Goal: Ask a question

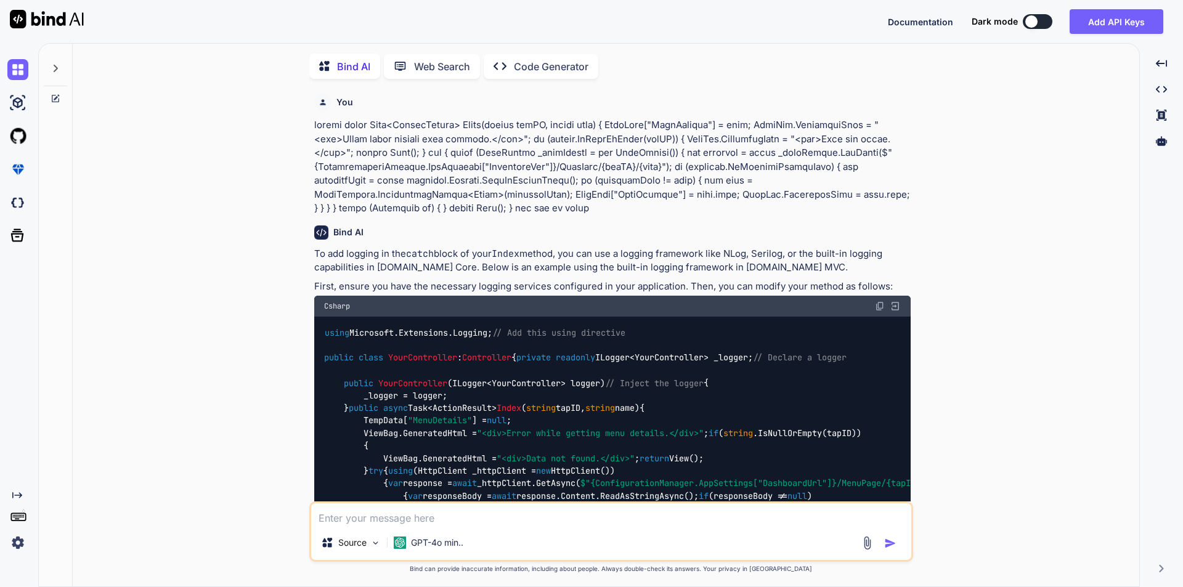
scroll to position [980, 0]
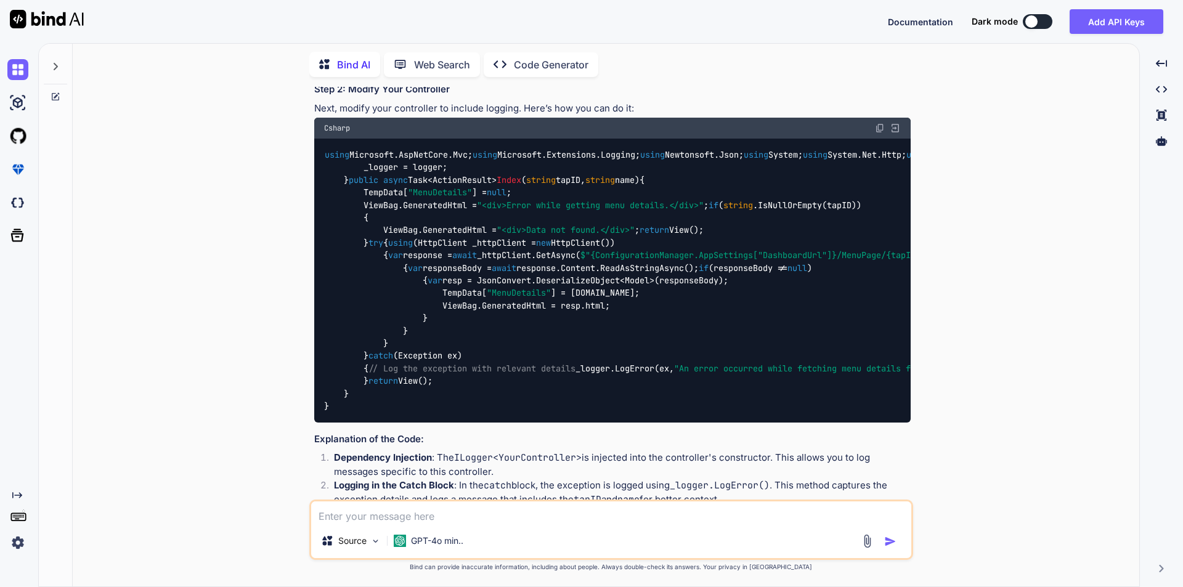
click at [419, 508] on textarea at bounding box center [611, 513] width 600 height 22
type textarea "System.Data.Entity.Core.EntityException HResult=0x80131501 Message=The underlyi…"
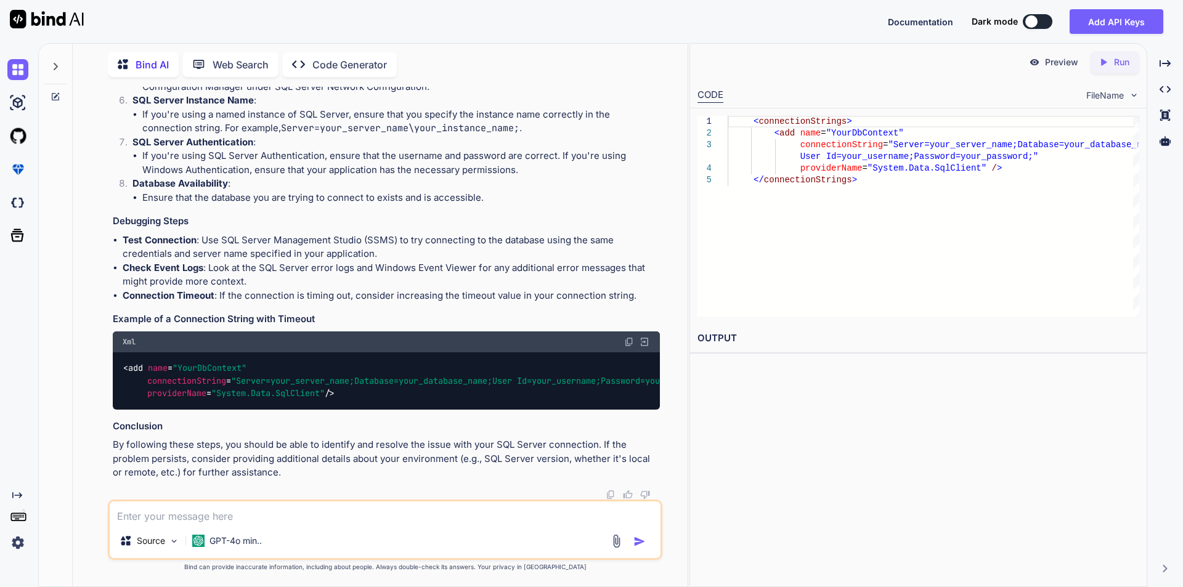
scroll to position [3132, 0]
click at [277, 518] on textarea at bounding box center [385, 513] width 551 height 22
type textarea "why facing this issue resolve this issue in [DOMAIN_NAME] mvc"
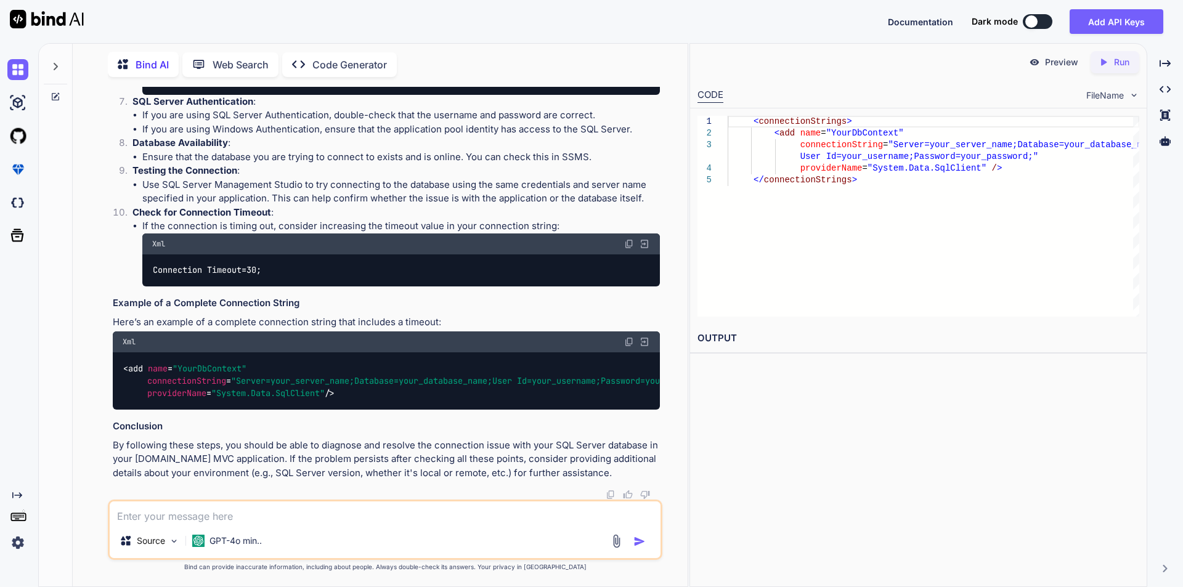
scroll to position [4121, 0]
click at [57, 68] on div at bounding box center [55, 63] width 23 height 43
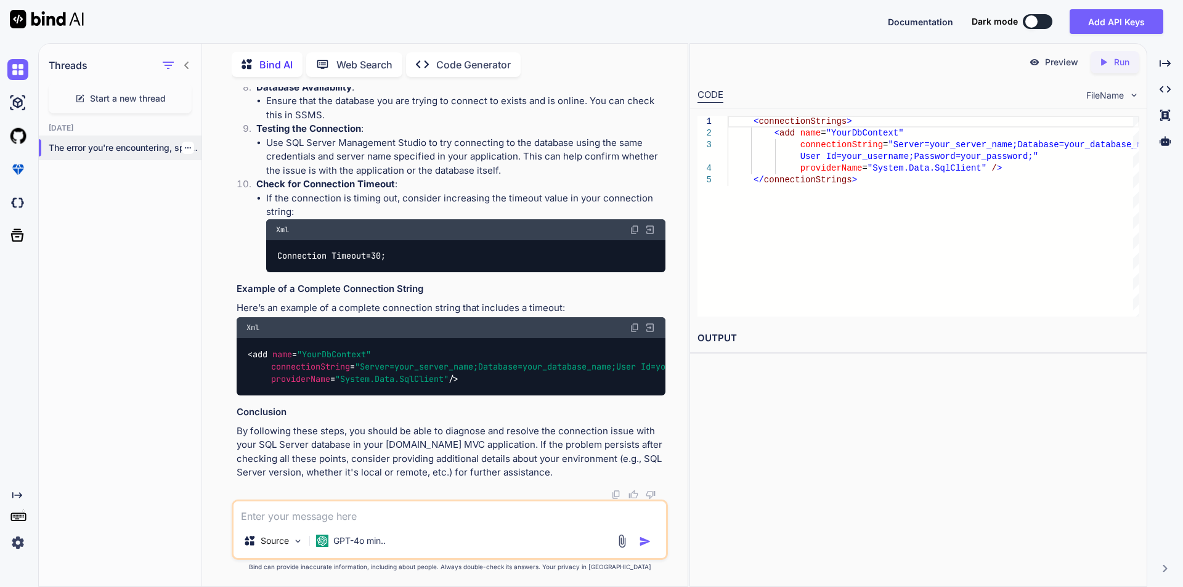
click at [184, 144] on icon "button" at bounding box center [187, 147] width 7 height 7
click at [204, 190] on span "Delete" at bounding box center [216, 194] width 26 height 12
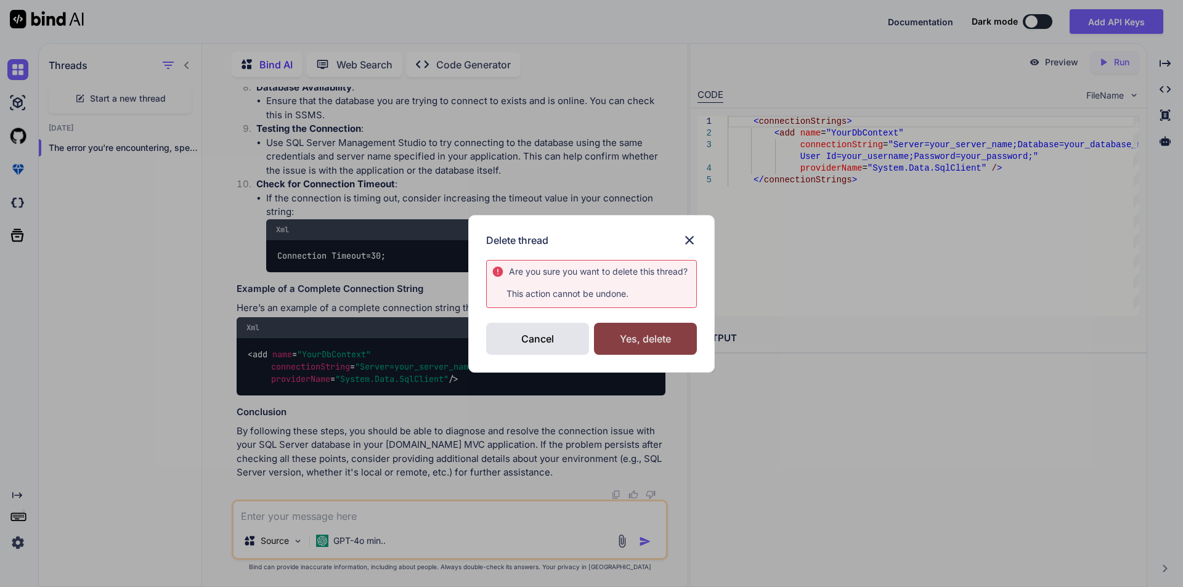
click at [603, 347] on div "Yes, delete" at bounding box center [645, 339] width 103 height 32
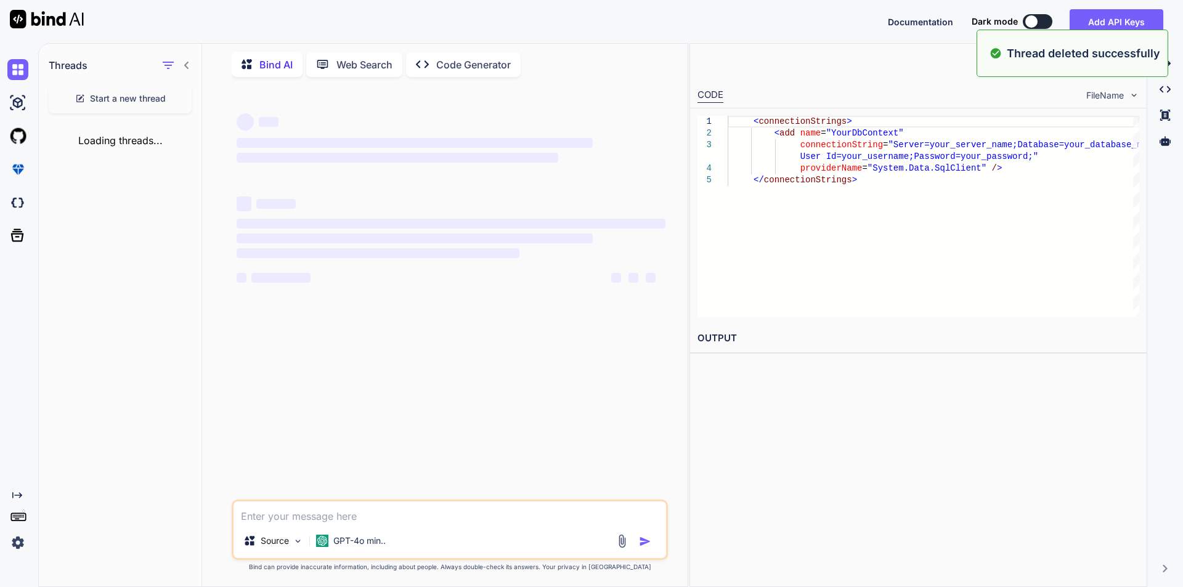
scroll to position [0, 0]
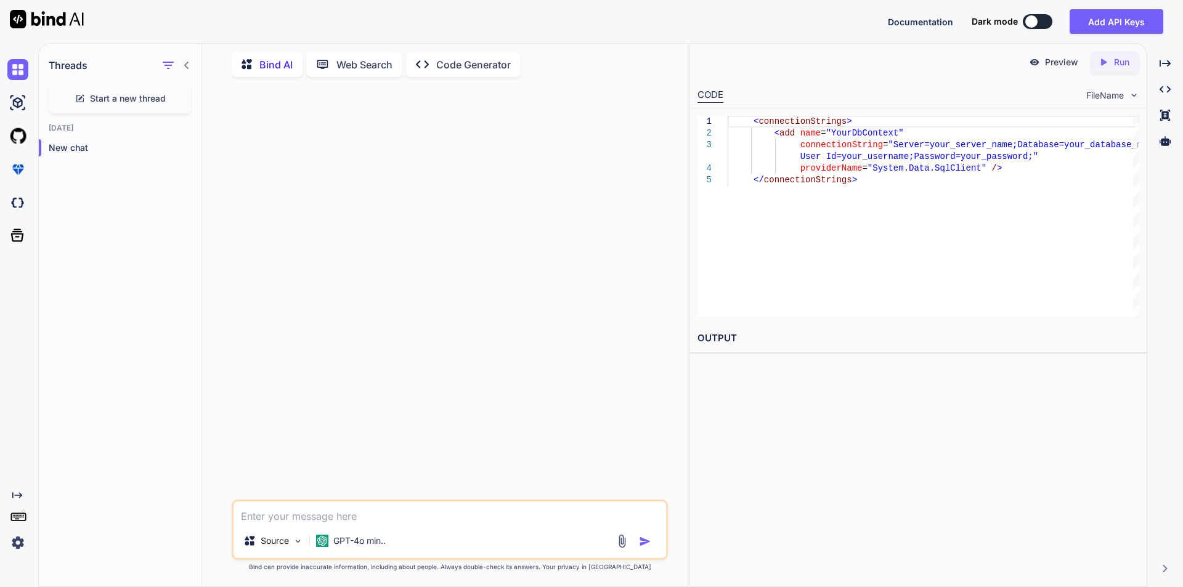
click at [351, 518] on textarea at bounding box center [450, 513] width 433 height 22
click at [184, 61] on icon at bounding box center [187, 65] width 10 height 10
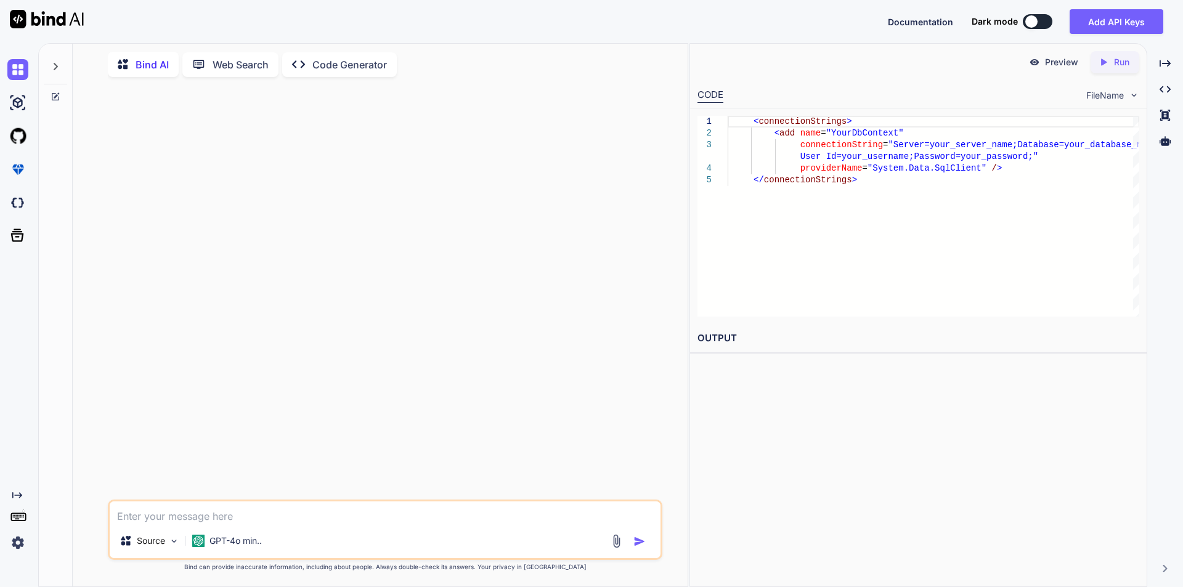
click at [690, 232] on div "1 2 3 4 5 < connectionStrings > < add name = "YourDbContext" connectionString =…" at bounding box center [918, 216] width 457 height 216
click at [1164, 62] on icon "Created with Pixso." at bounding box center [1165, 63] width 11 height 11
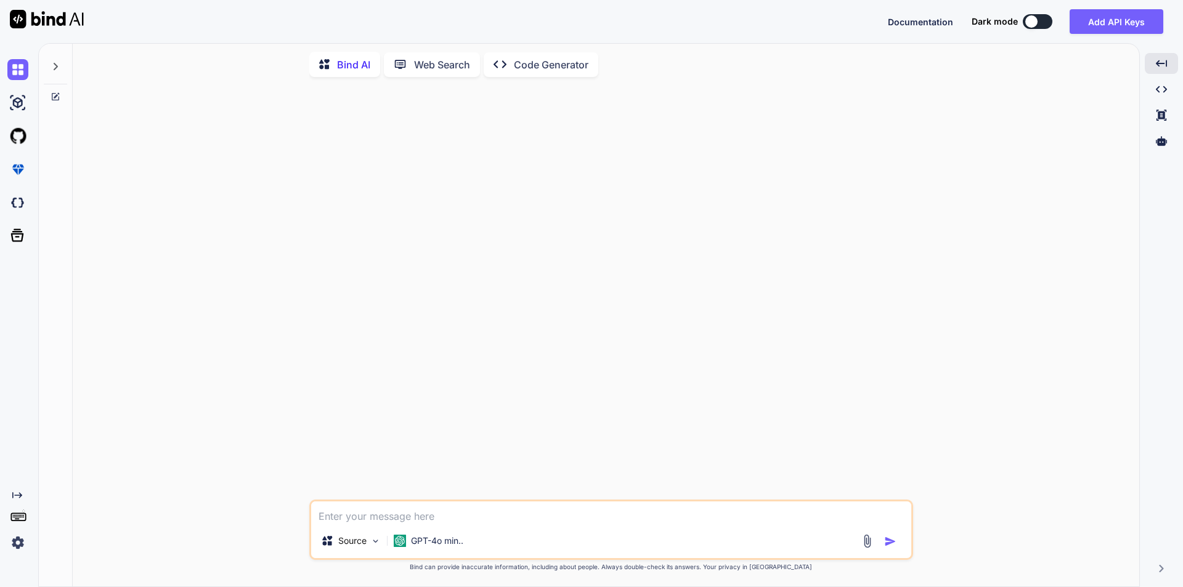
click at [1008, 232] on div "Source GPT-4o min.. Created with Bind Always check its answers. Privacy in Bind…" at bounding box center [611, 337] width 1057 height 500
click at [415, 506] on textarea at bounding box center [611, 513] width 600 height 22
paste textarea "System.Data.Entity.Core.EntityException HResult=0x80131501 Message=The underlyi…"
type textarea "System.Data.Entity.Core.EntityException HResult=0x80131501 Message=The underlyi…"
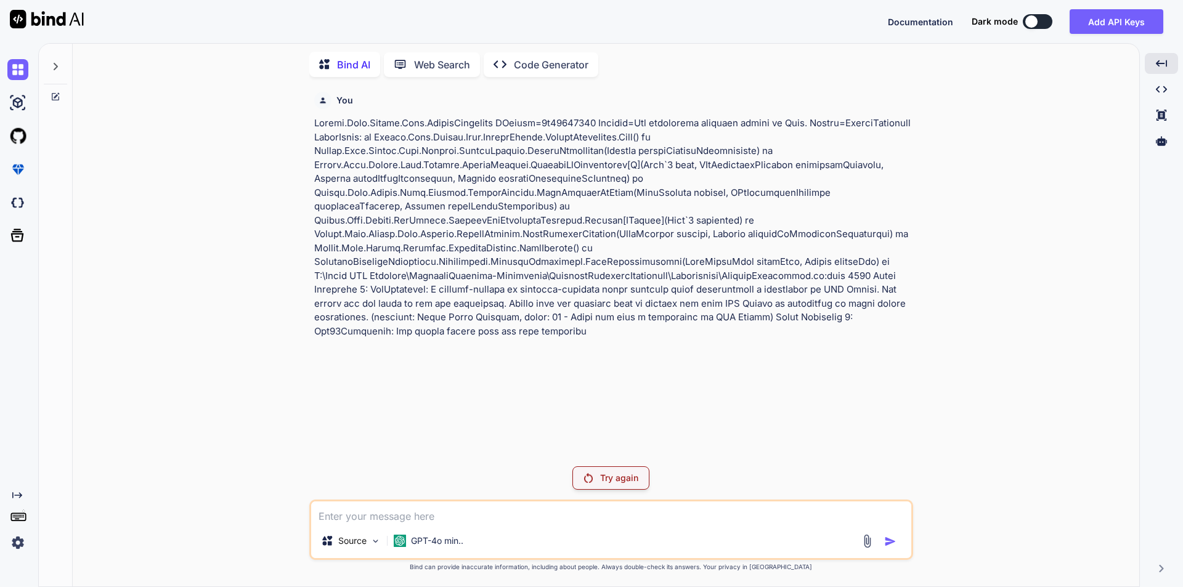
click at [20, 539] on img at bounding box center [17, 542] width 21 height 21
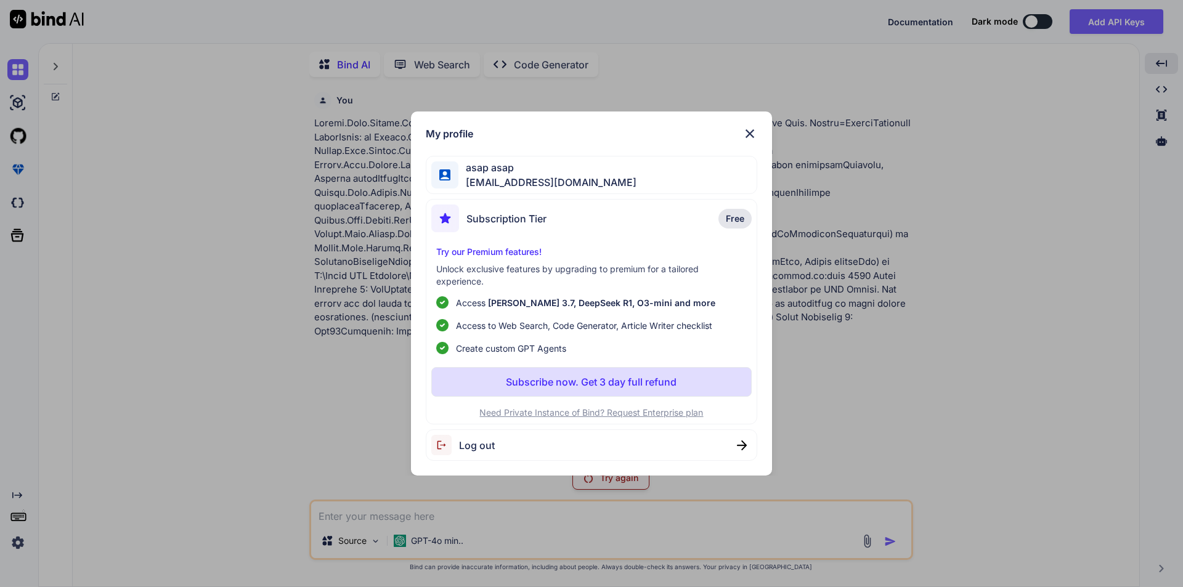
click at [461, 448] on span "Log out" at bounding box center [477, 445] width 36 height 15
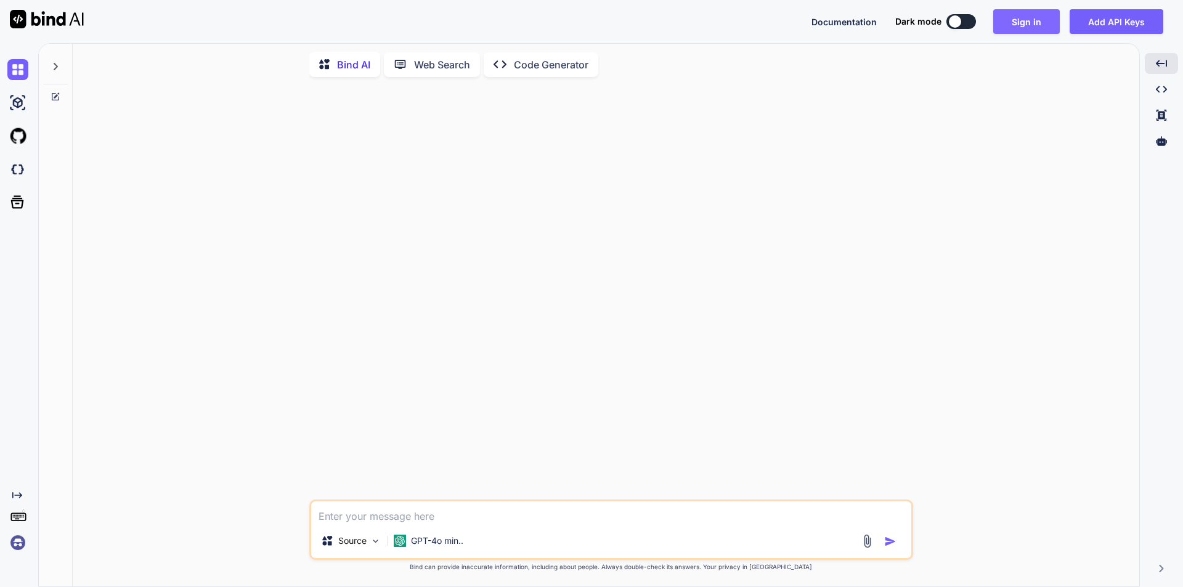
click at [1010, 26] on button "Sign in" at bounding box center [1026, 21] width 67 height 25
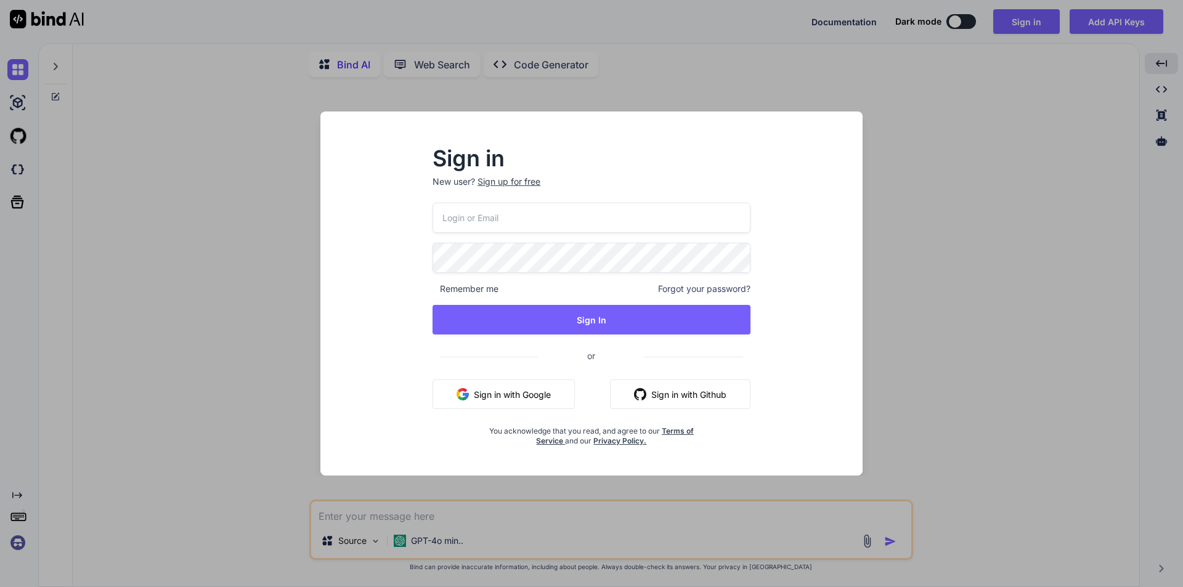
click at [492, 227] on input "email" at bounding box center [592, 218] width 318 height 30
type input "[EMAIL_ADDRESS][DOMAIN_NAME]"
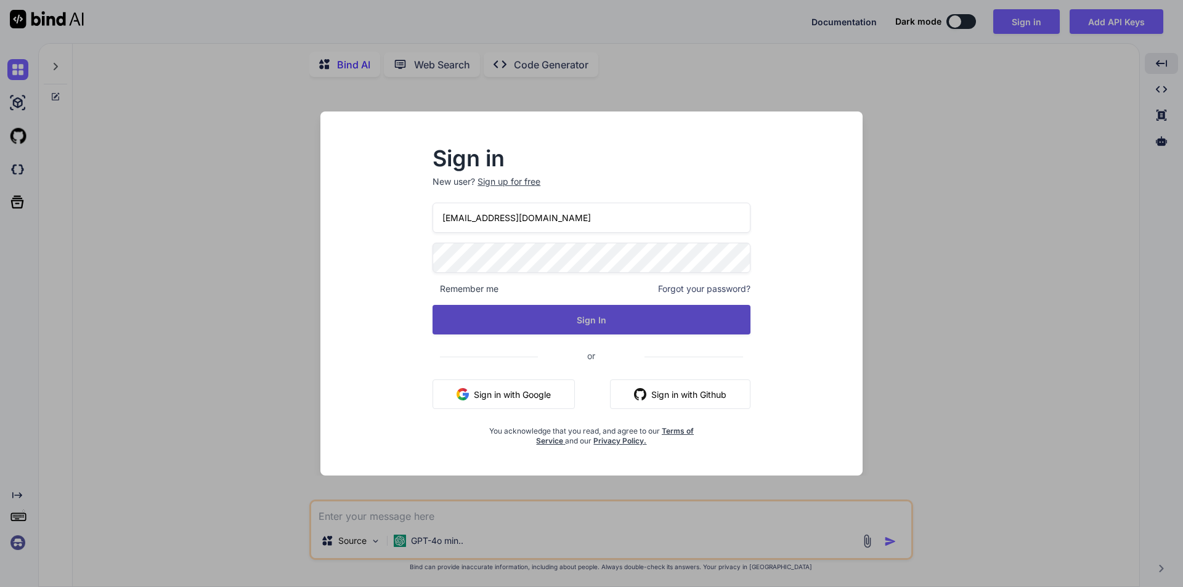
click at [504, 326] on button "Sign In" at bounding box center [592, 320] width 318 height 30
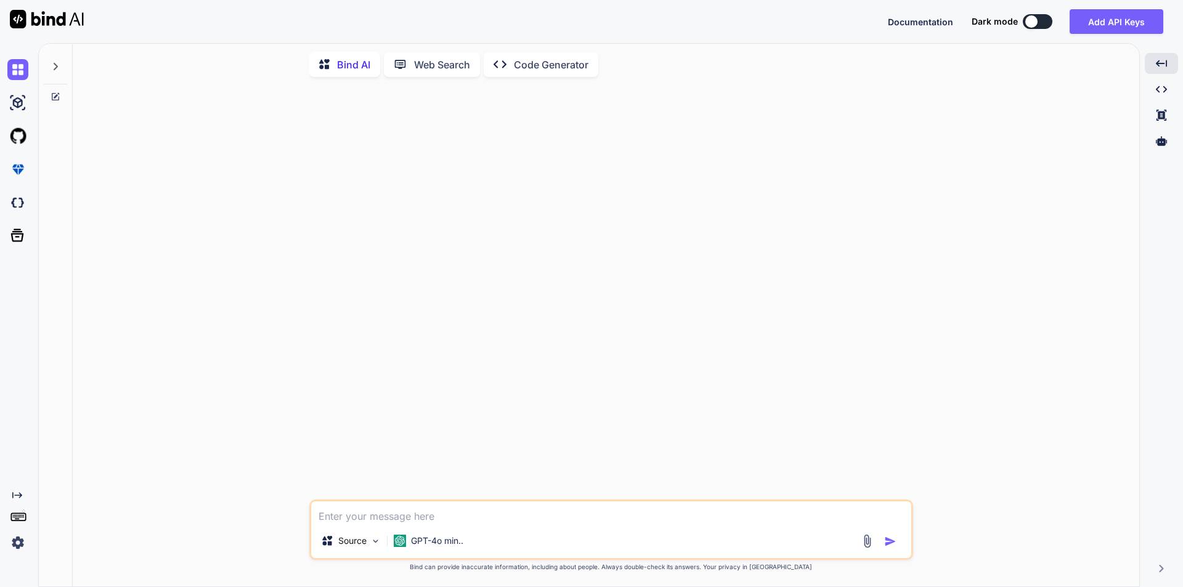
click at [381, 515] on textarea at bounding box center [611, 513] width 600 height 22
paste textarea "System.Data.Entity.Core.EntityException HResult=0x80131501 Message=The underlyi…"
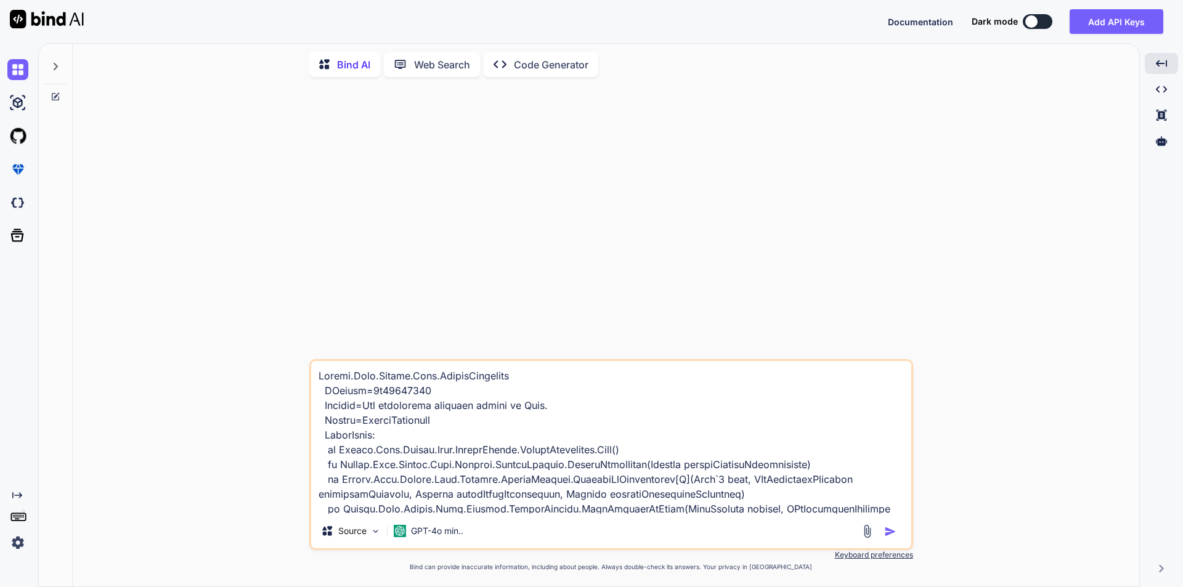
scroll to position [253, 0]
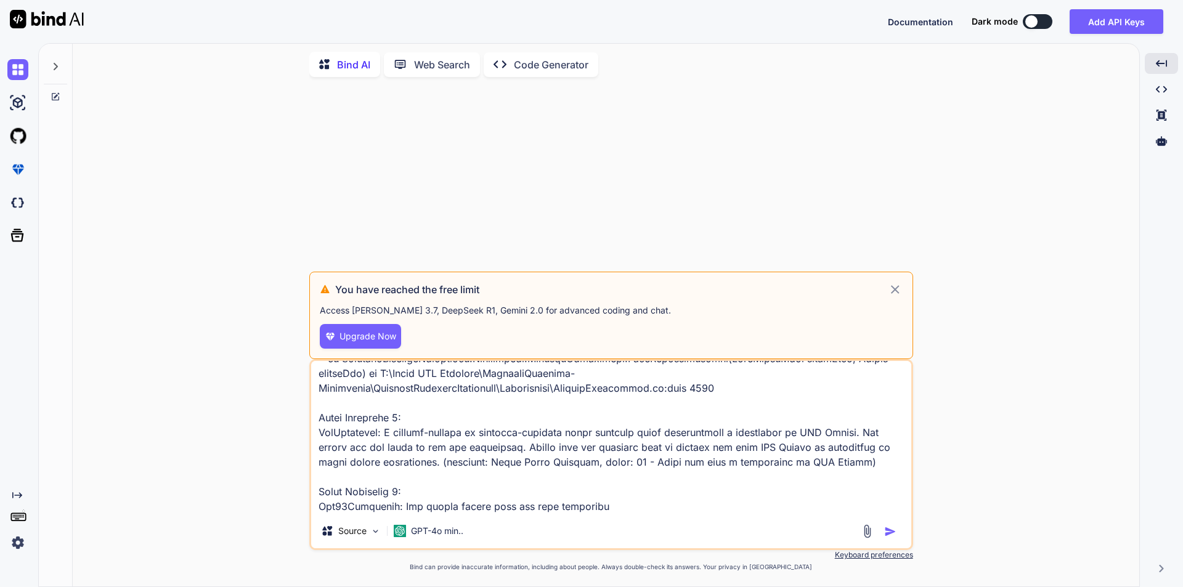
type textarea "System.Data.Entity.Core.EntityException HResult=0x80131501 Message=The underlyi…"
click at [896, 288] on icon at bounding box center [895, 289] width 9 height 9
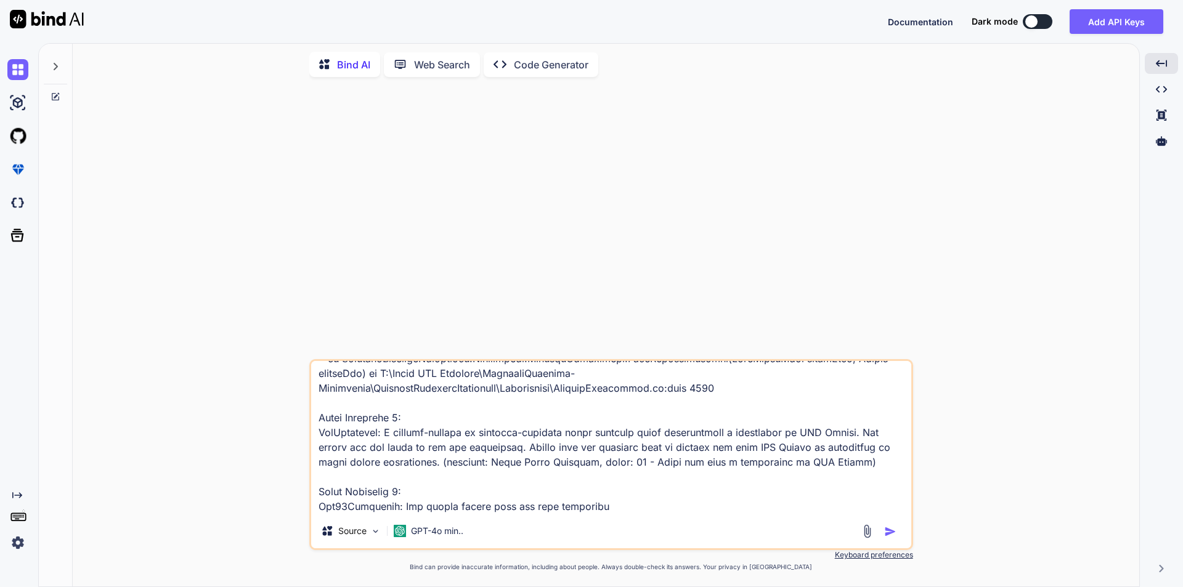
click at [21, 543] on img at bounding box center [17, 542] width 21 height 21
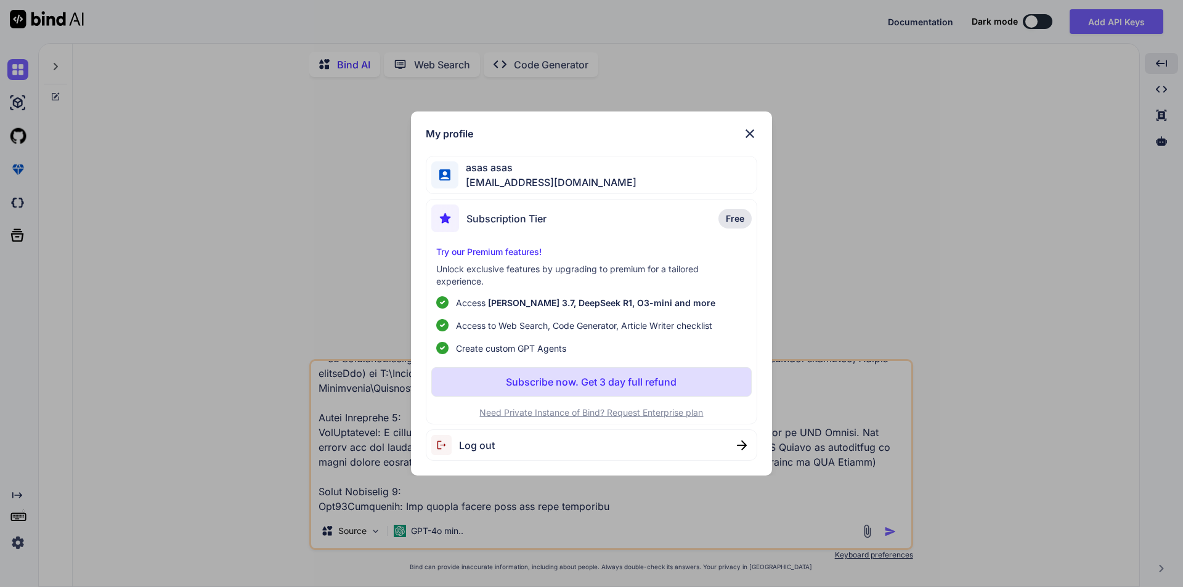
click at [519, 447] on div "Log out" at bounding box center [592, 444] width 332 height 31
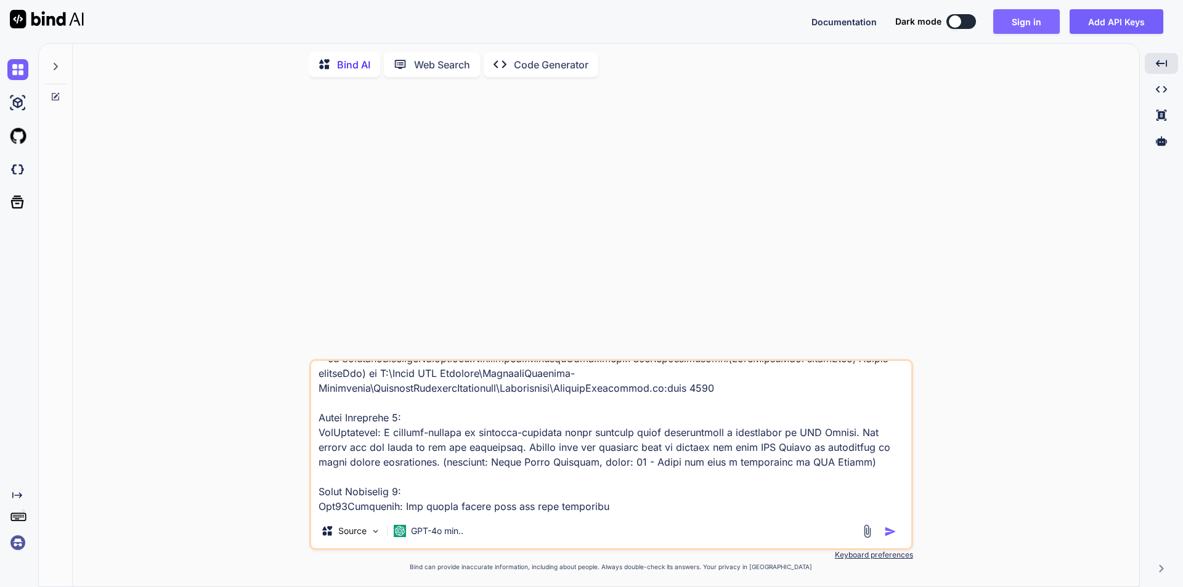
click at [1013, 31] on button "Sign in" at bounding box center [1026, 21] width 67 height 25
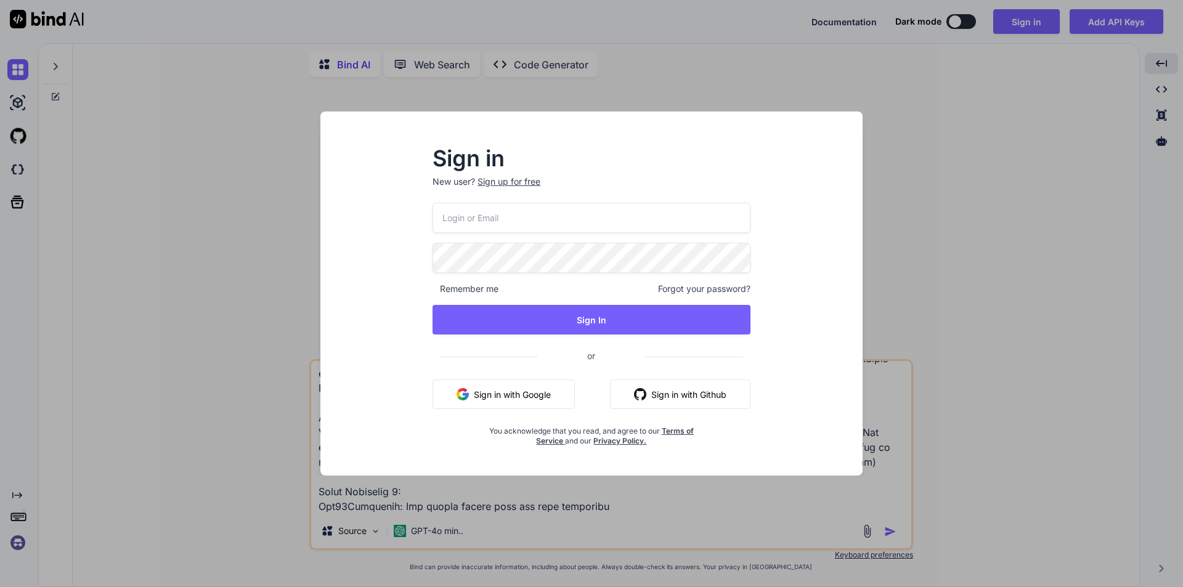
drag, startPoint x: 453, startPoint y: 214, endPoint x: 458, endPoint y: 223, distance: 10.8
click at [453, 214] on input "email" at bounding box center [592, 218] width 318 height 30
type input "[EMAIL_ADDRESS][DOMAIN_NAME]"
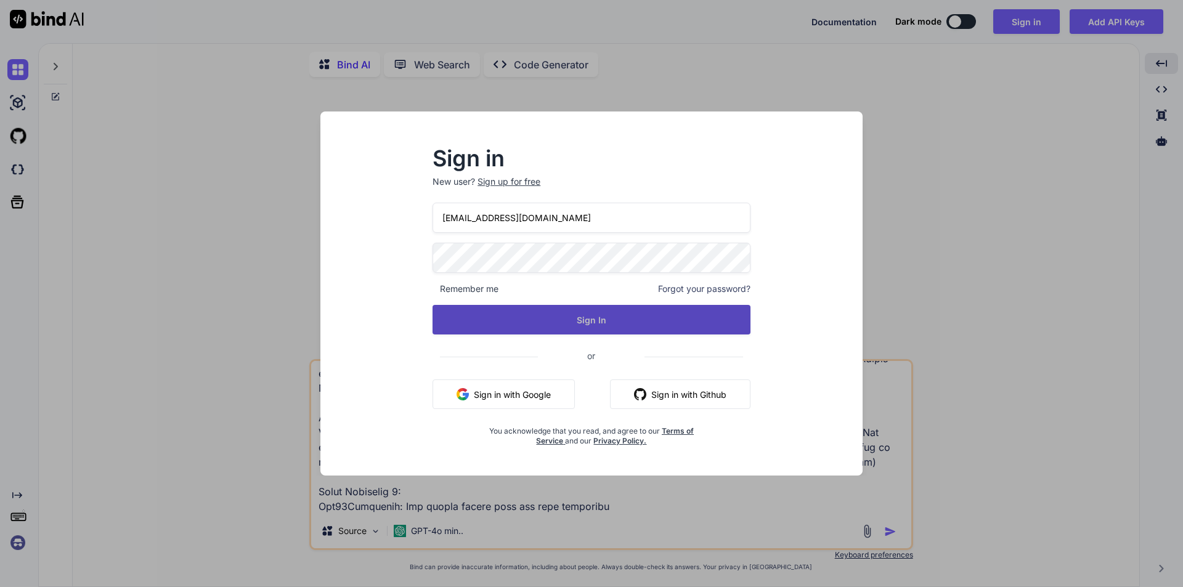
click at [489, 322] on button "Sign In" at bounding box center [592, 320] width 318 height 30
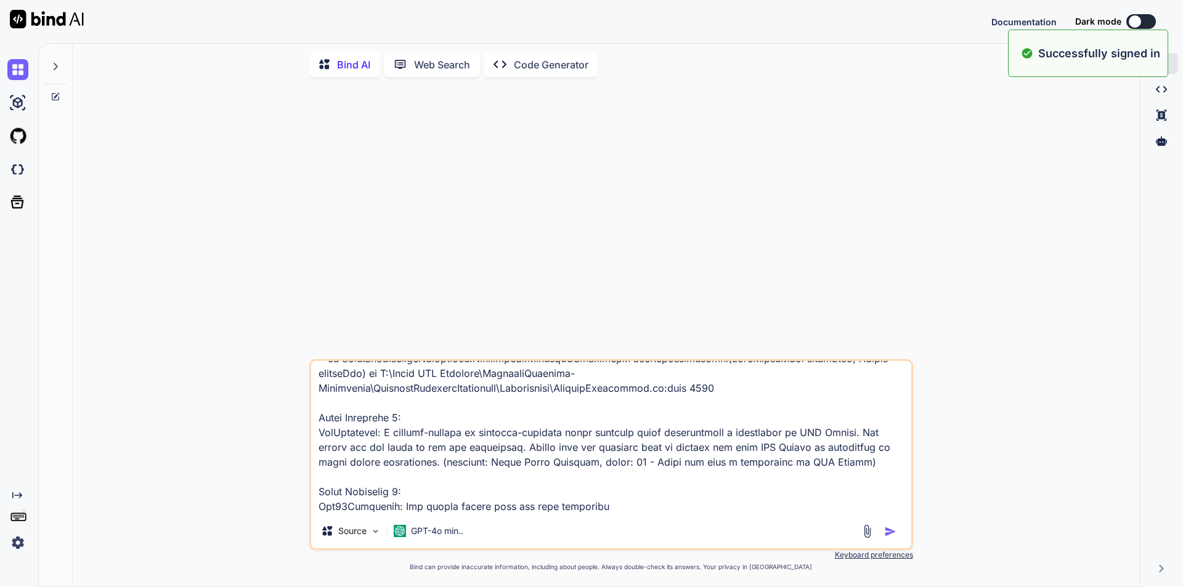
click at [640, 503] on textarea at bounding box center [611, 437] width 600 height 153
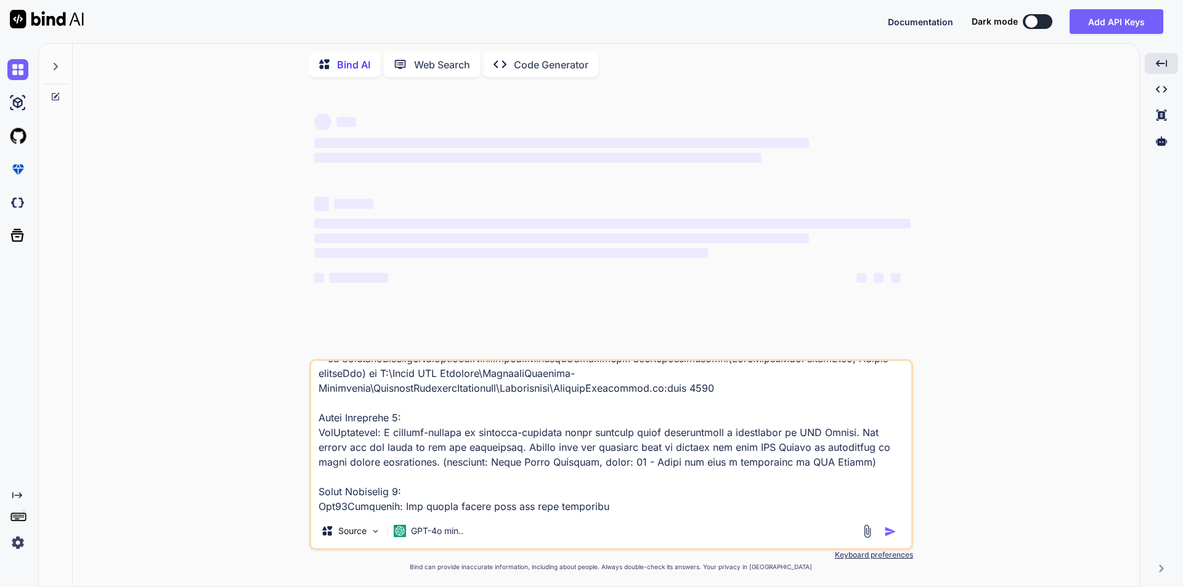
scroll to position [267, 0]
type textarea "System.Data.Entity.Core.EntityException HResult=0x80131501 Message=The underlyi…"
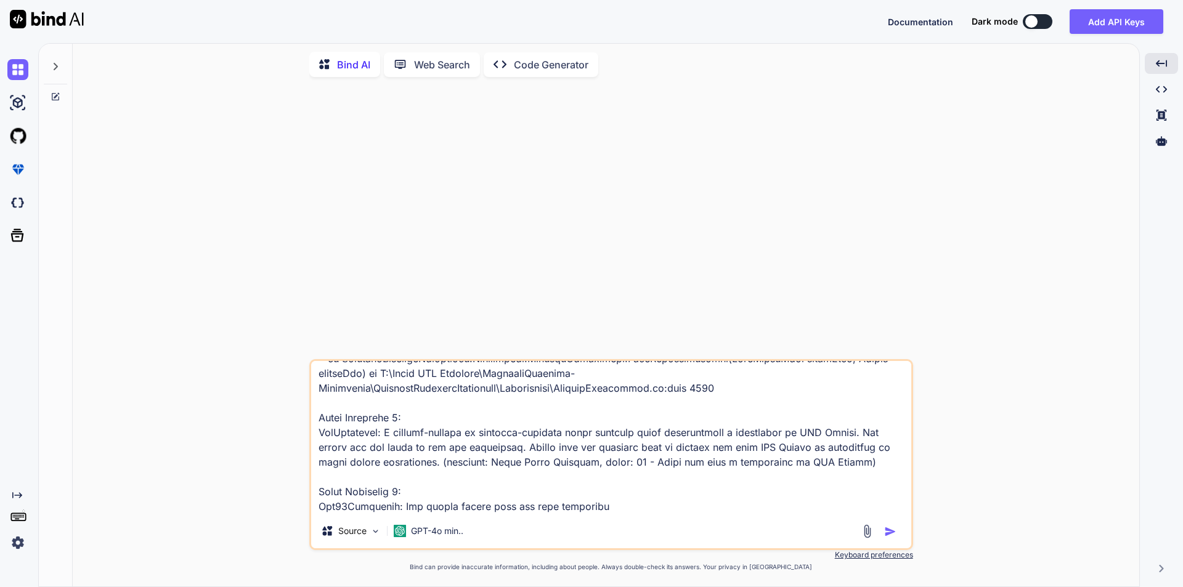
click at [887, 532] on img "button" at bounding box center [890, 532] width 12 height 12
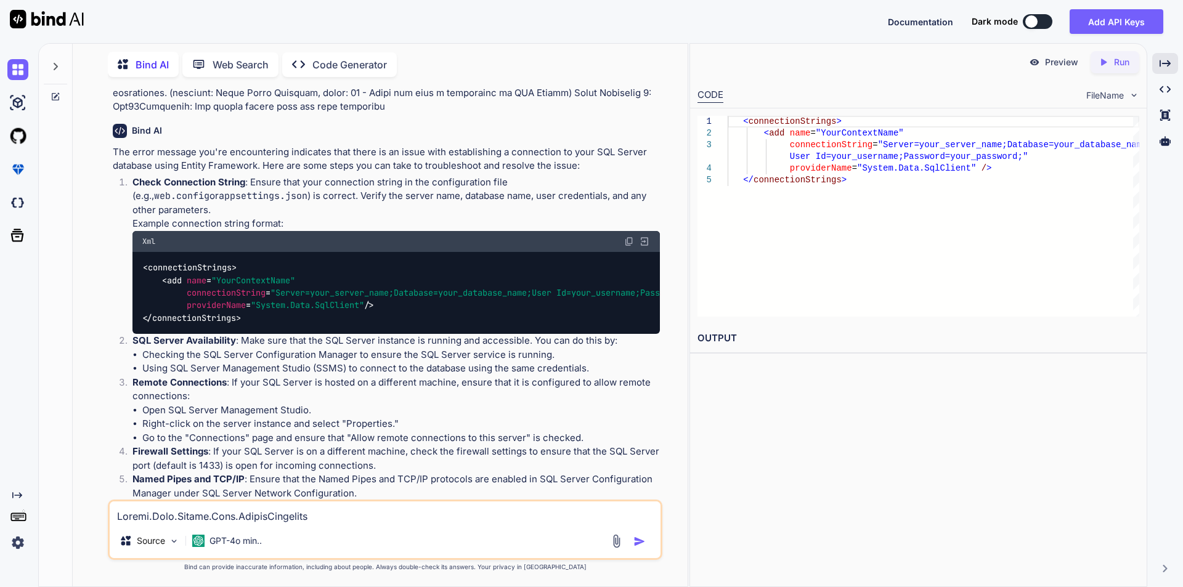
scroll to position [266, 0]
